Goal: Check status: Check status

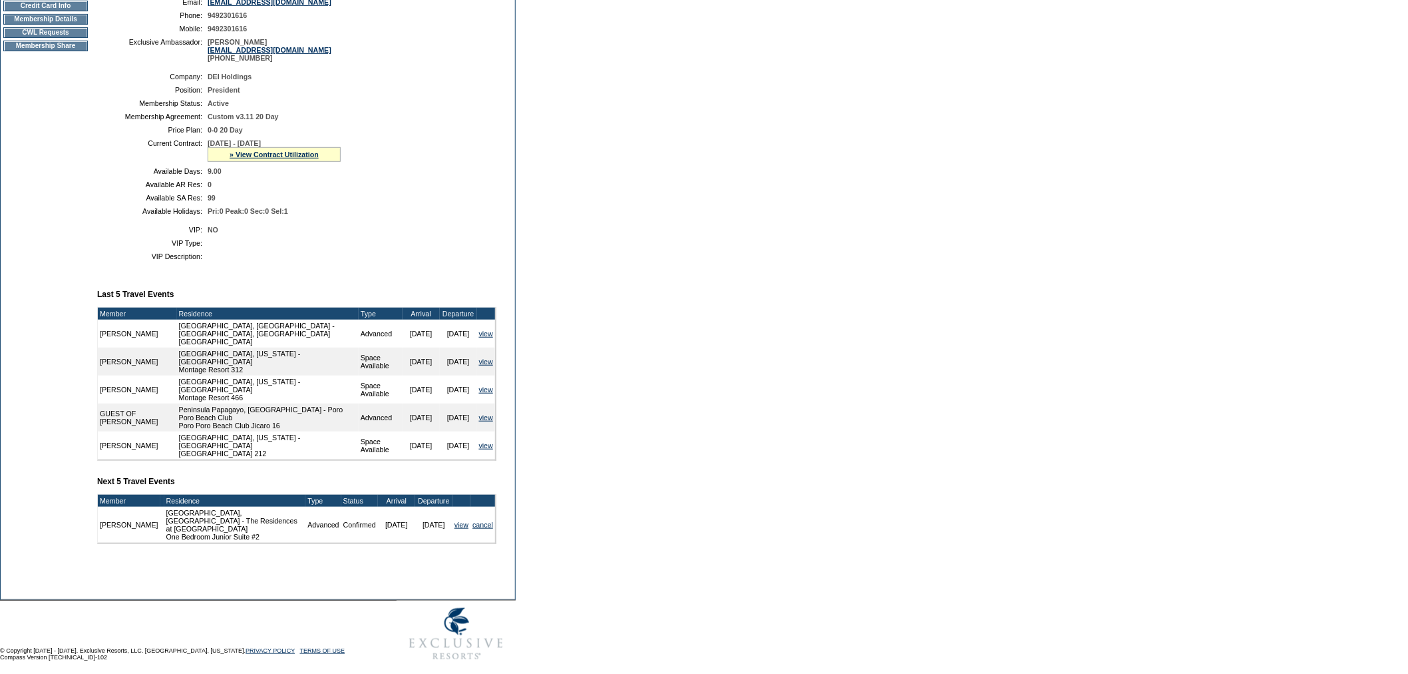
scroll to position [232, 0]
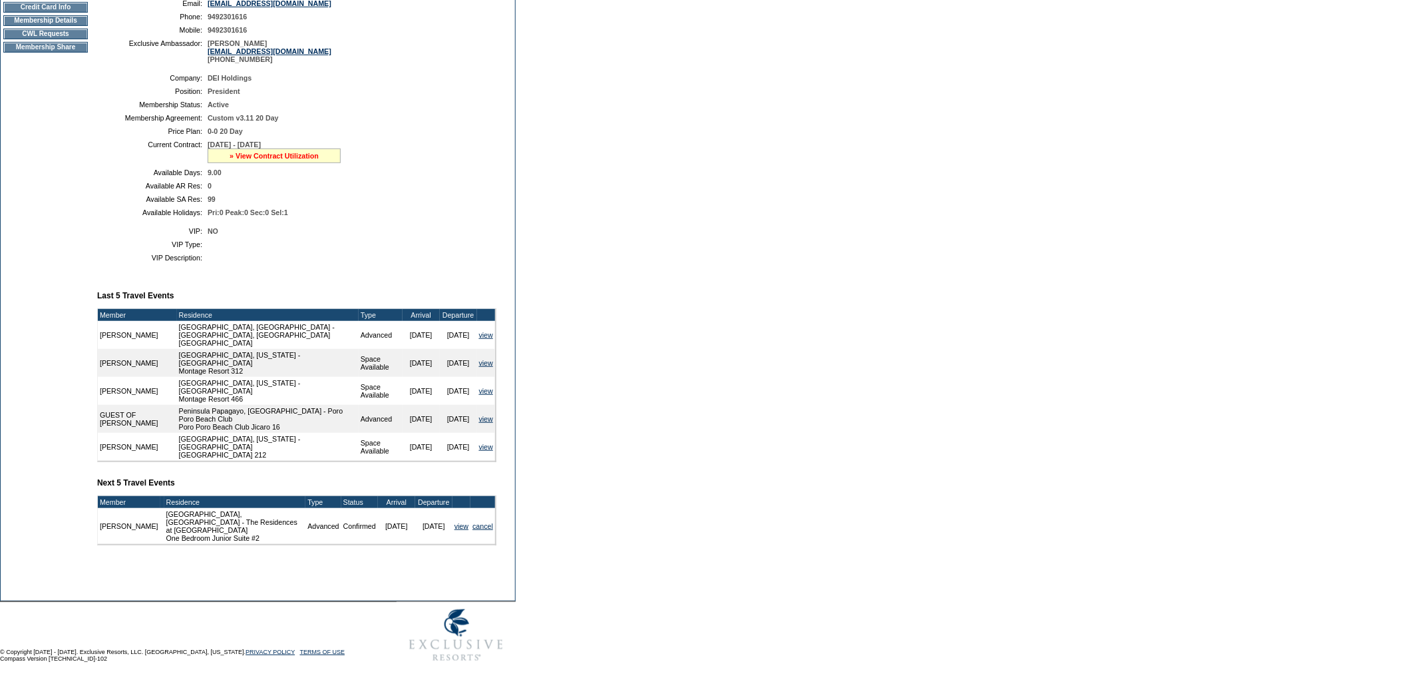
click at [262, 160] on link "» View Contract Utilization" at bounding box center [274, 156] width 89 height 8
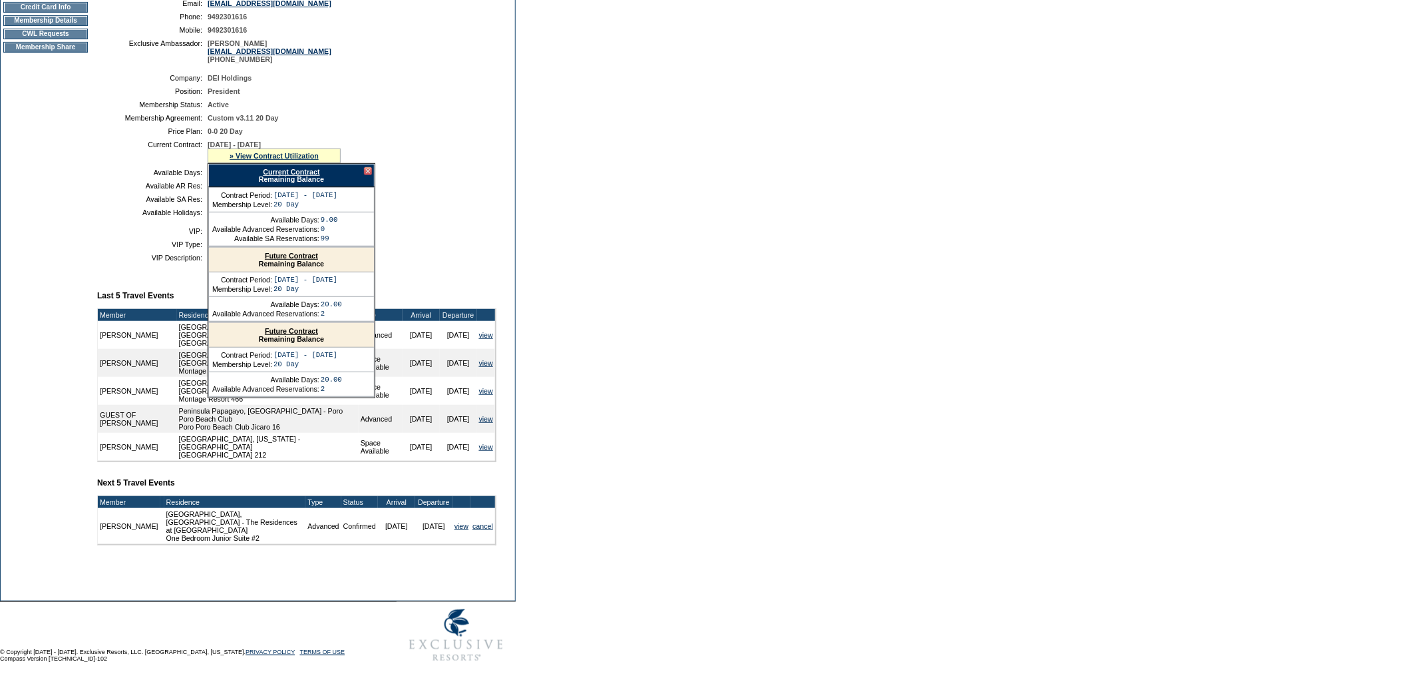
click at [282, 176] on link "Current Contract" at bounding box center [291, 172] width 57 height 8
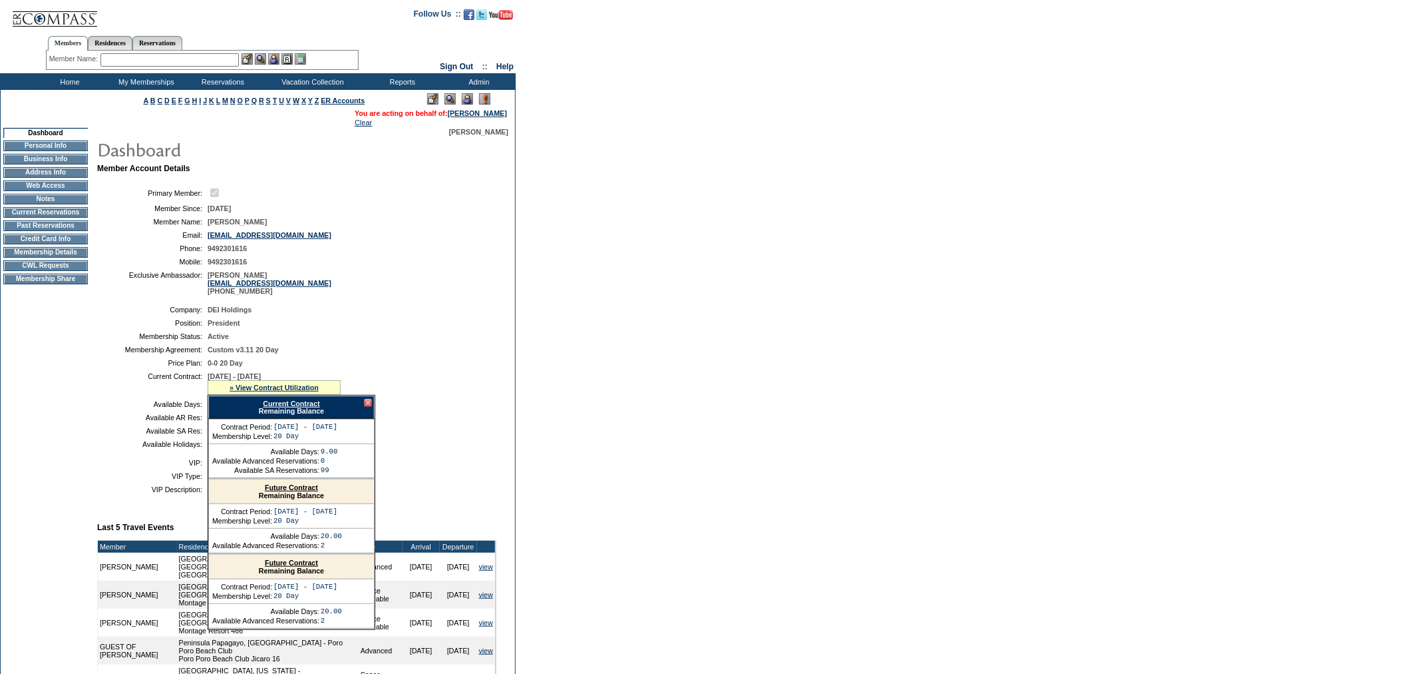
click at [234, 55] on input "text" at bounding box center [169, 59] width 138 height 13
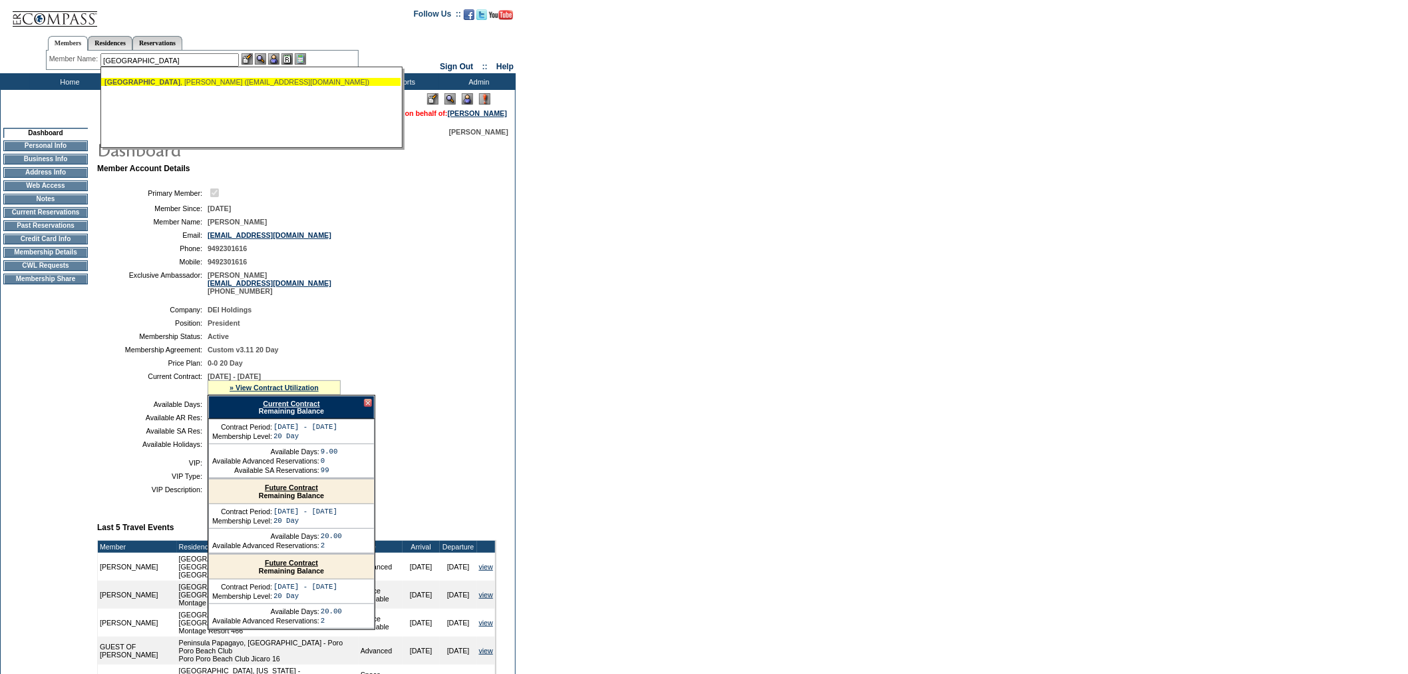
click at [236, 81] on div "Brighton , Lorie (loriebrighton@gmail.com)" at bounding box center [250, 82] width 293 height 8
type input "Brighton, Lorie (loriebrighton@gmail.com)"
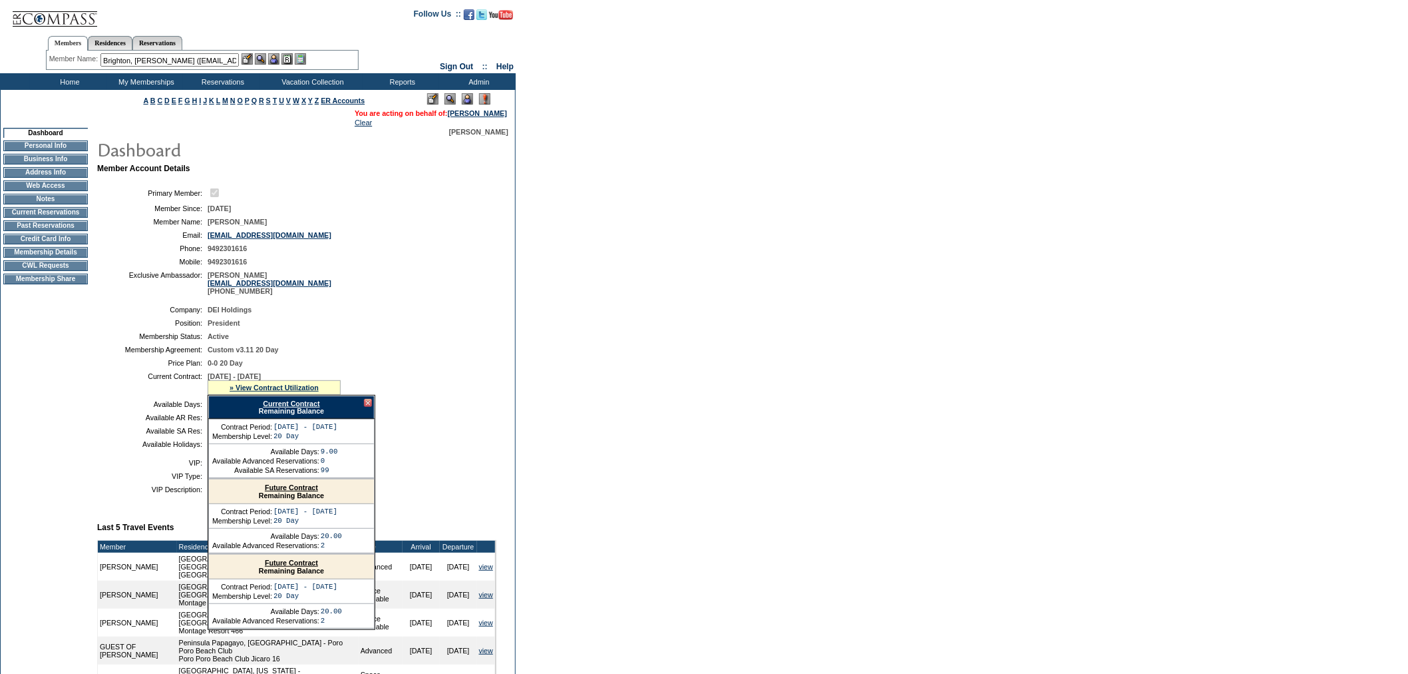
click at [275, 61] on img at bounding box center [273, 58] width 11 height 11
click at [262, 61] on img at bounding box center [260, 58] width 11 height 11
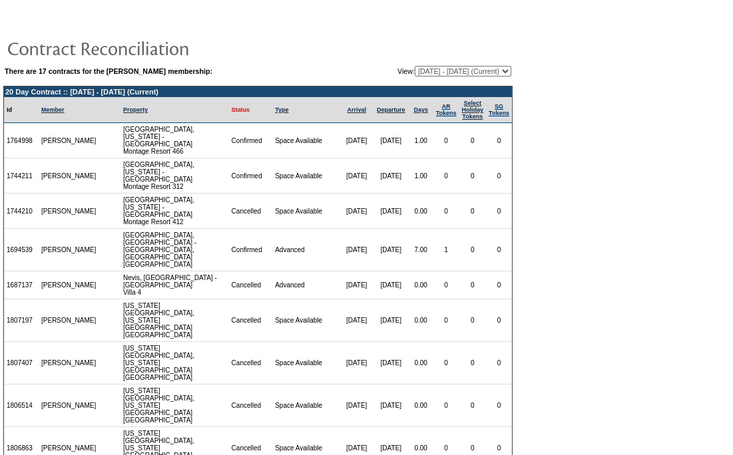
click at [232, 108] on link "Status" at bounding box center [241, 109] width 19 height 7
